Goal: Understand process/instructions: Learn about a topic

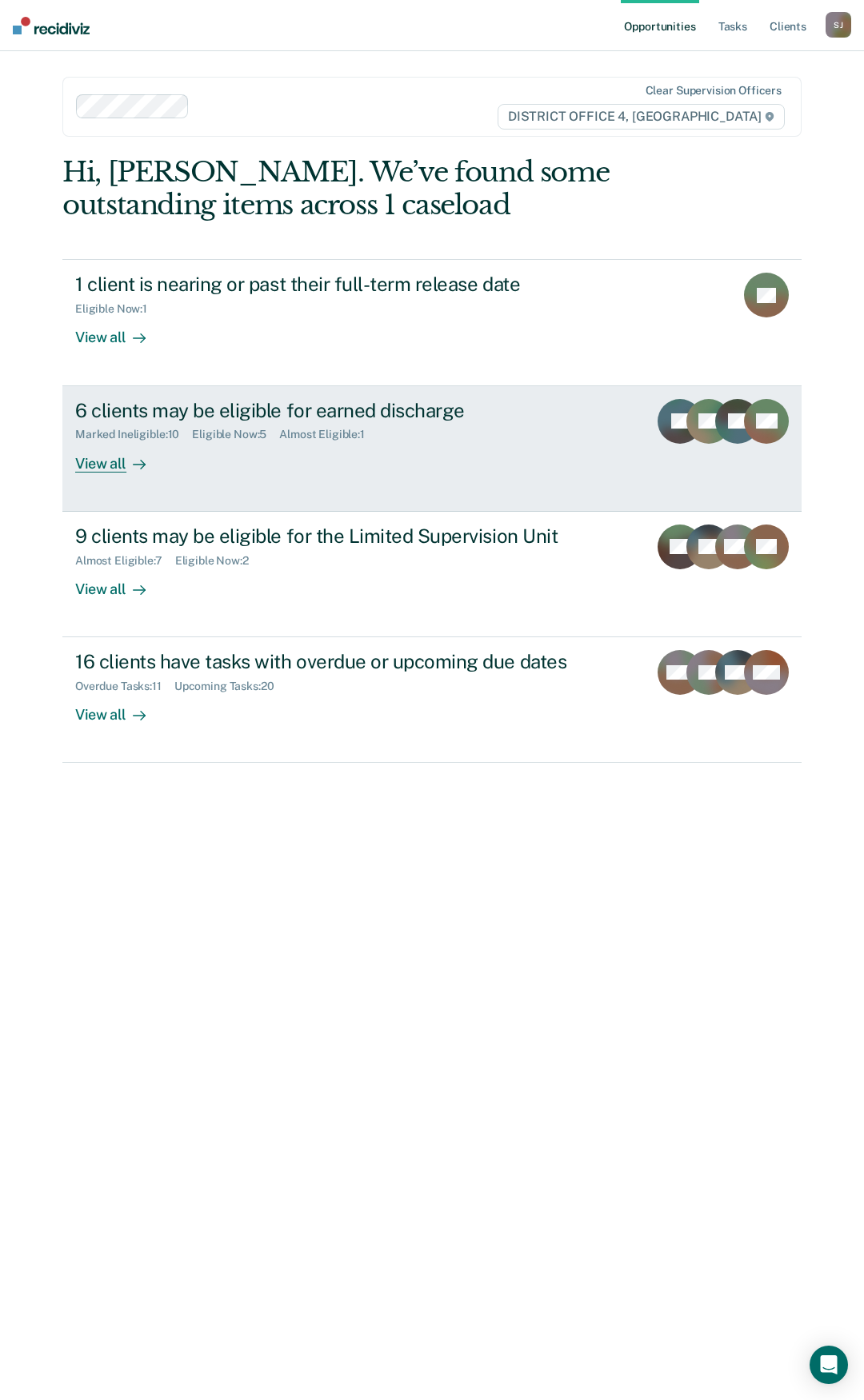
click at [122, 463] on div "View all" at bounding box center [120, 457] width 90 height 31
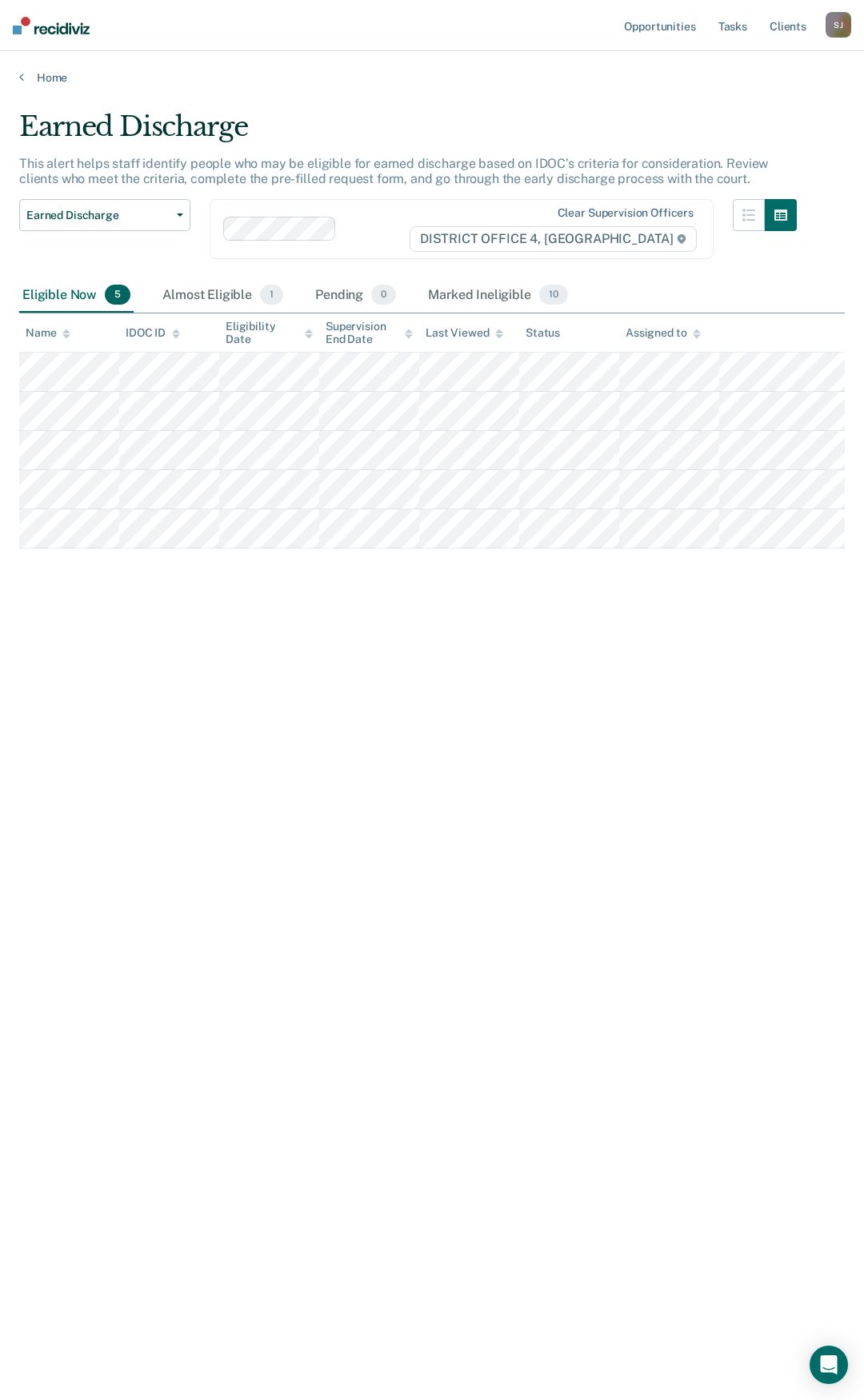
click at [836, 19] on div "[PERSON_NAME]" at bounding box center [838, 24] width 25 height 25
click at [727, 80] on link "How it works" at bounding box center [774, 85] width 129 height 13
click at [739, 112] on div "Profile How it works Log Out" at bounding box center [774, 84] width 155 height 78
click at [727, 97] on div "Profile How it works Log Out" at bounding box center [774, 84] width 155 height 78
click at [724, 100] on link "Log Out" at bounding box center [774, 105] width 129 height 13
